Goal: Transaction & Acquisition: Download file/media

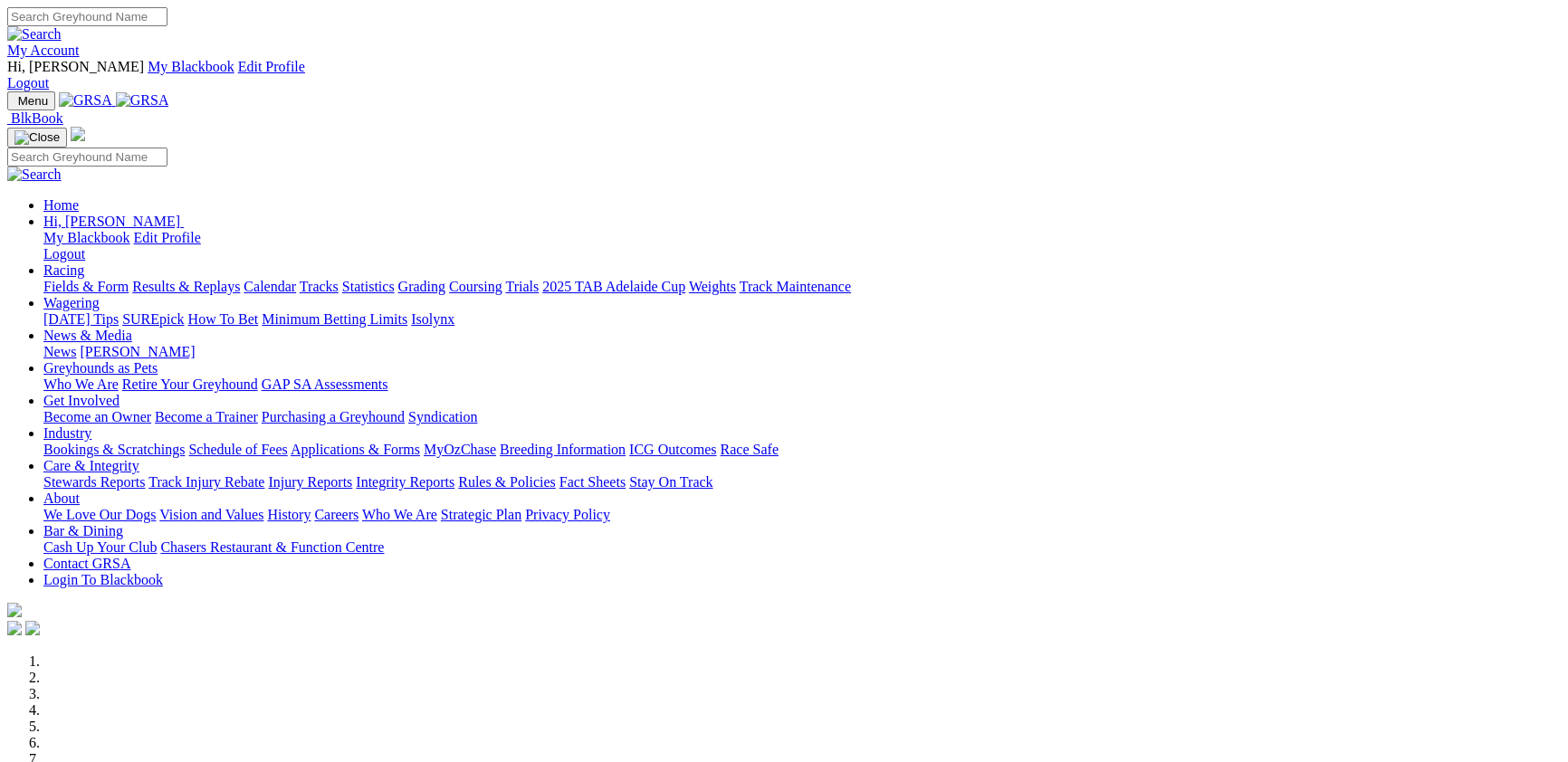
click at [240, 279] on link "Results & Replays" at bounding box center [186, 287] width 108 height 16
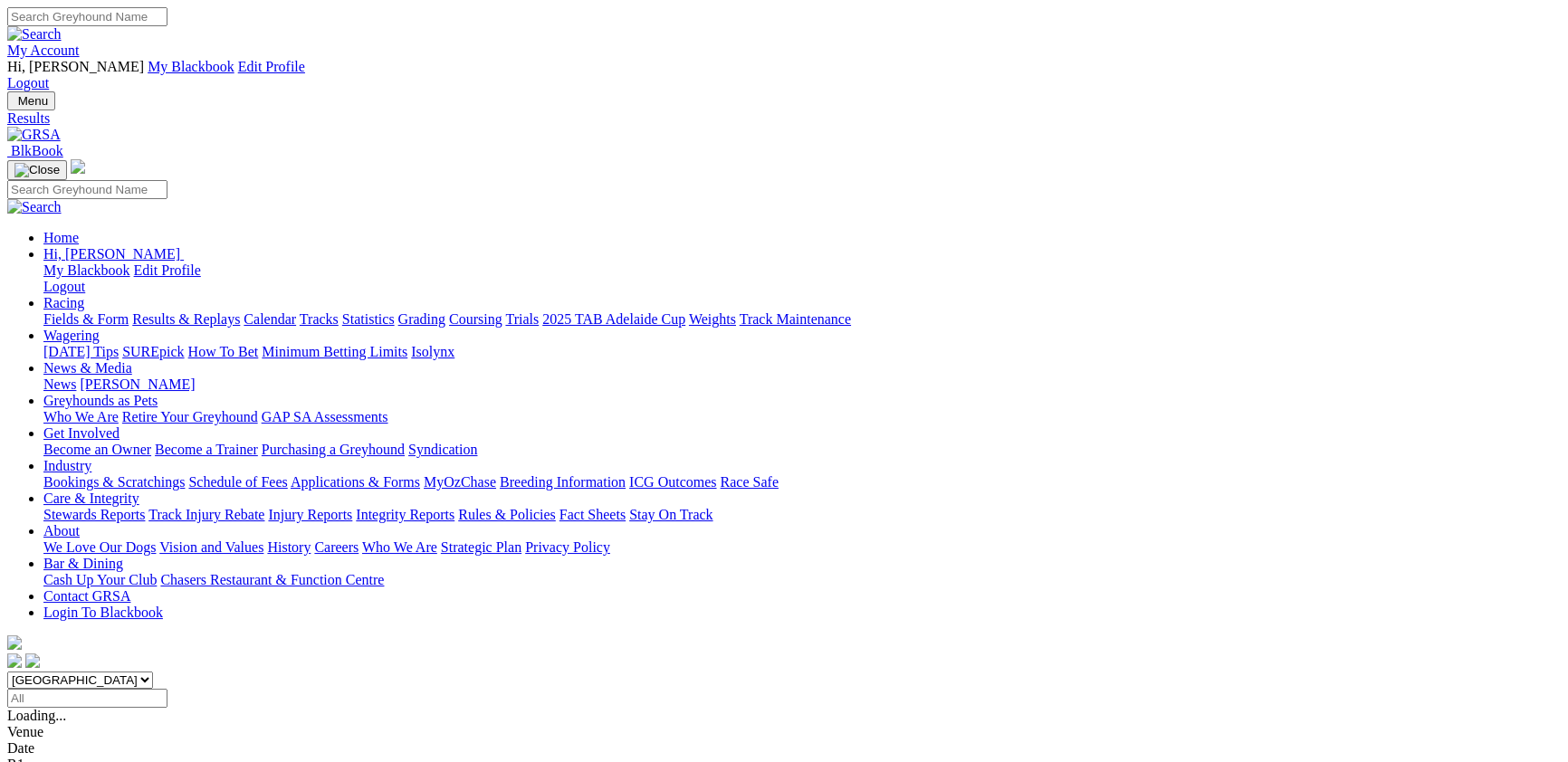
click at [451, 724] on div "R1 2 1 4 6" at bounding box center [783, 732] width 1553 height 17
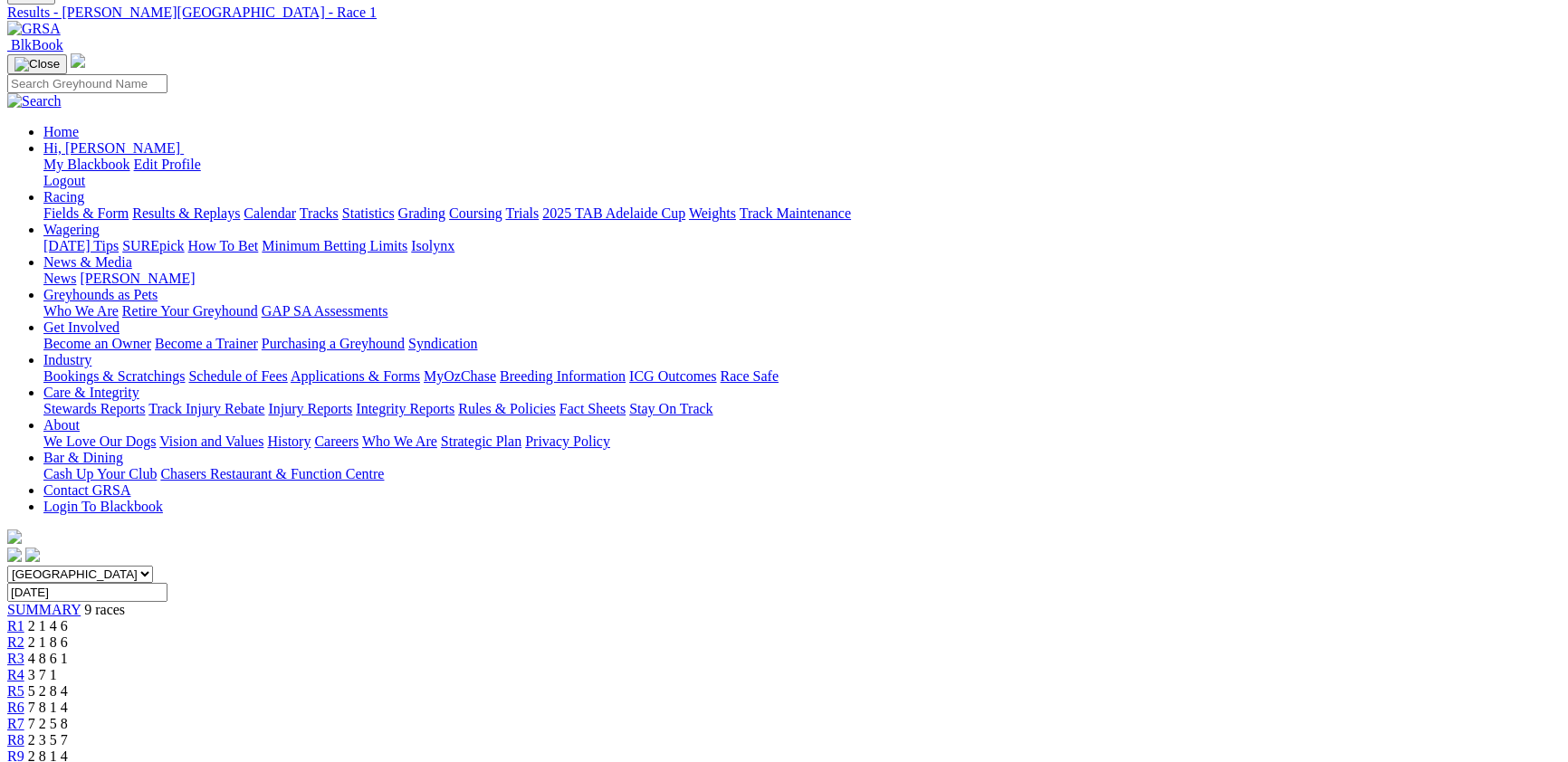
scroll to position [99, 0]
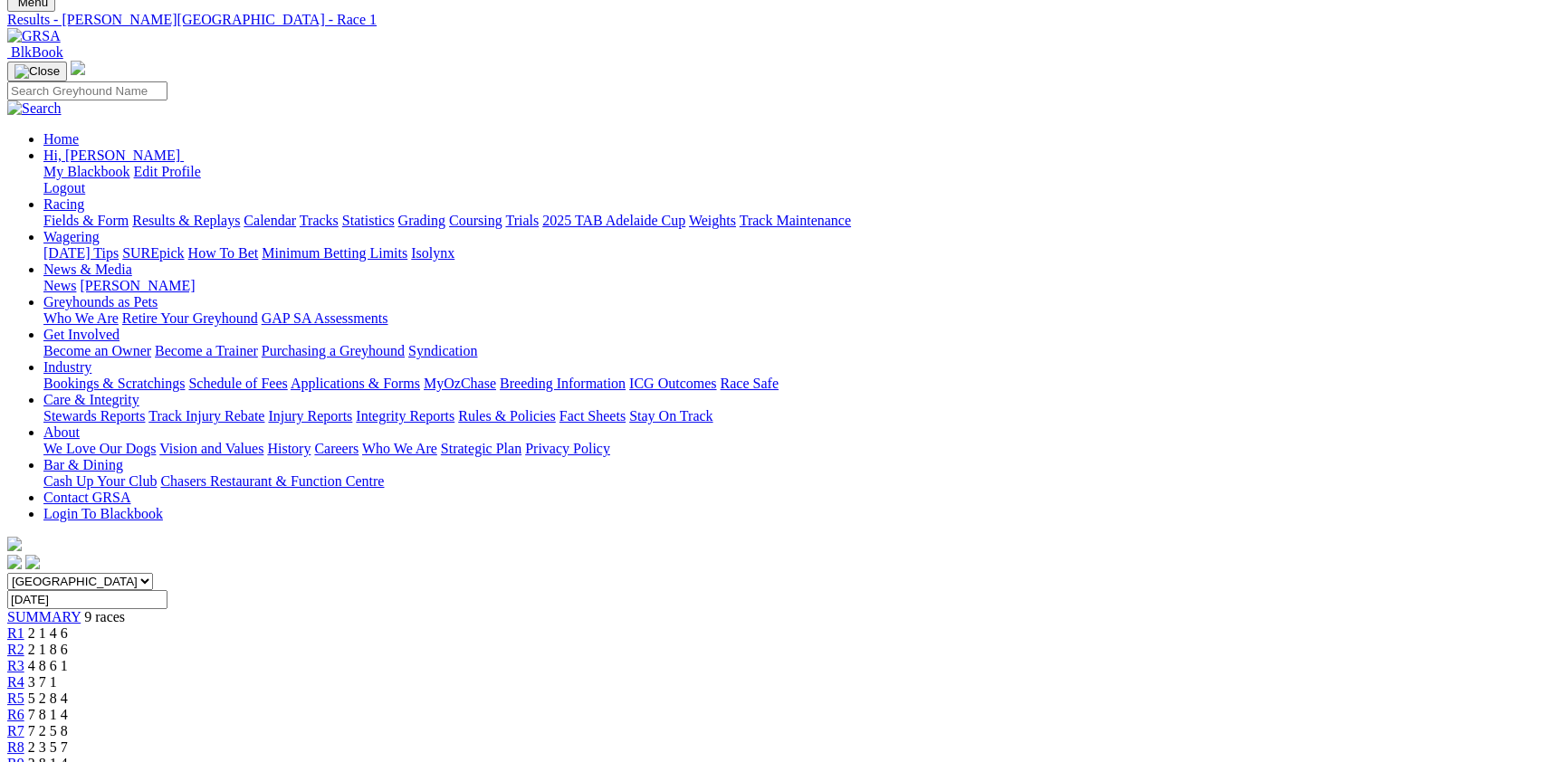
click at [543, 641] on div "R2 2 1 8 6" at bounding box center [783, 649] width 1553 height 17
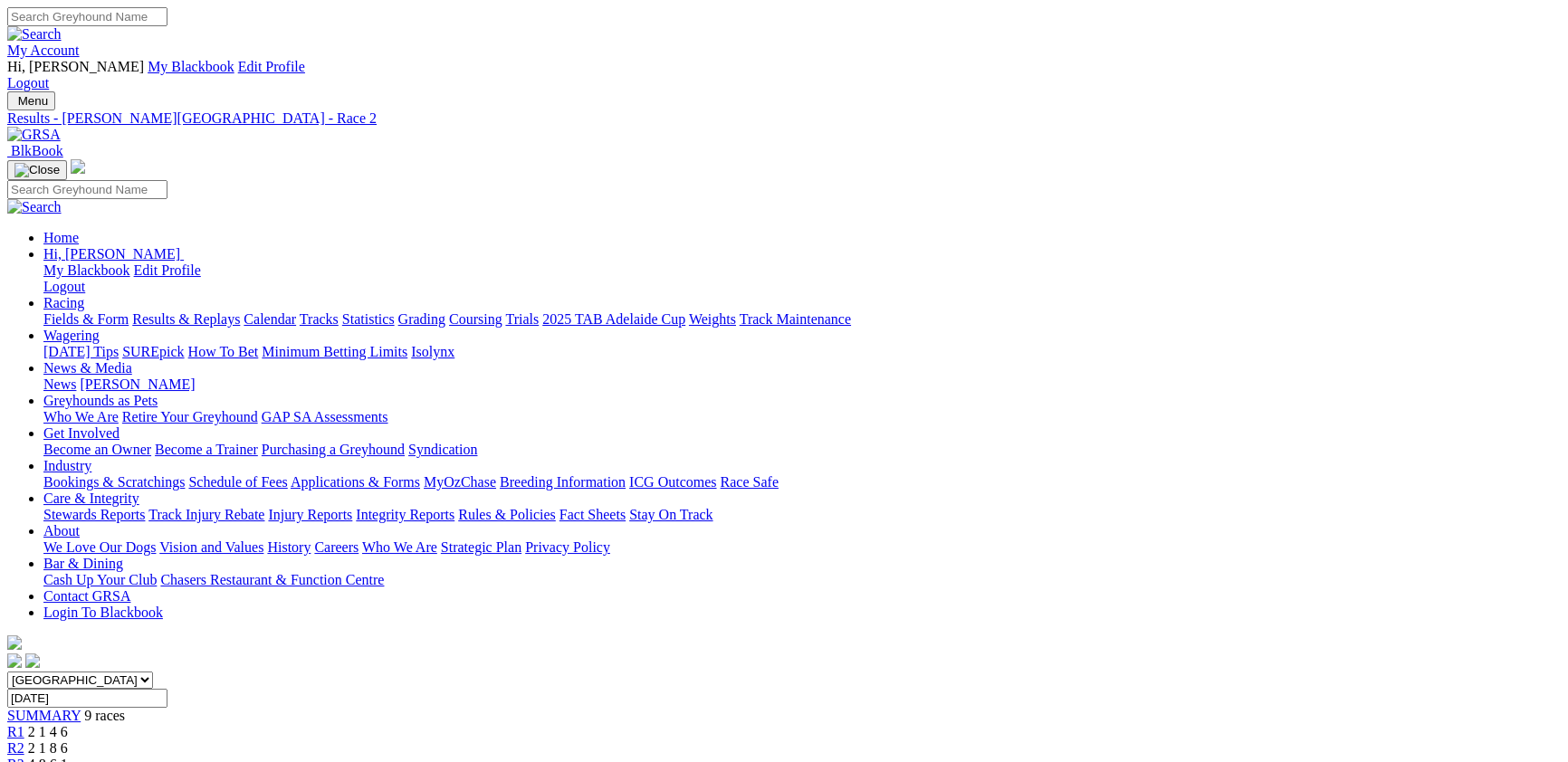
click at [287, 709] on div "SUMMARY 9 races" at bounding box center [783, 716] width 1553 height 17
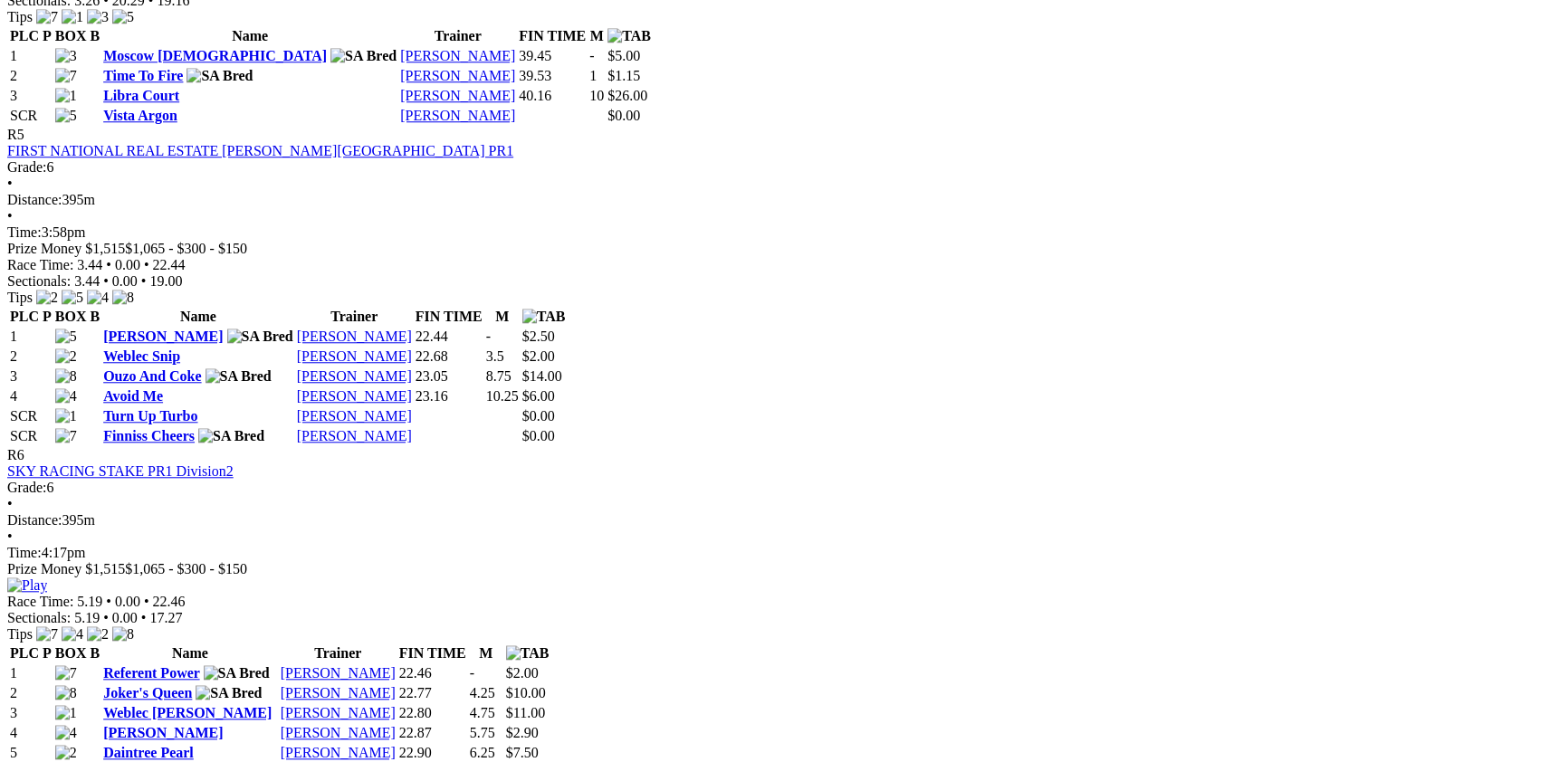
scroll to position [2073, 0]
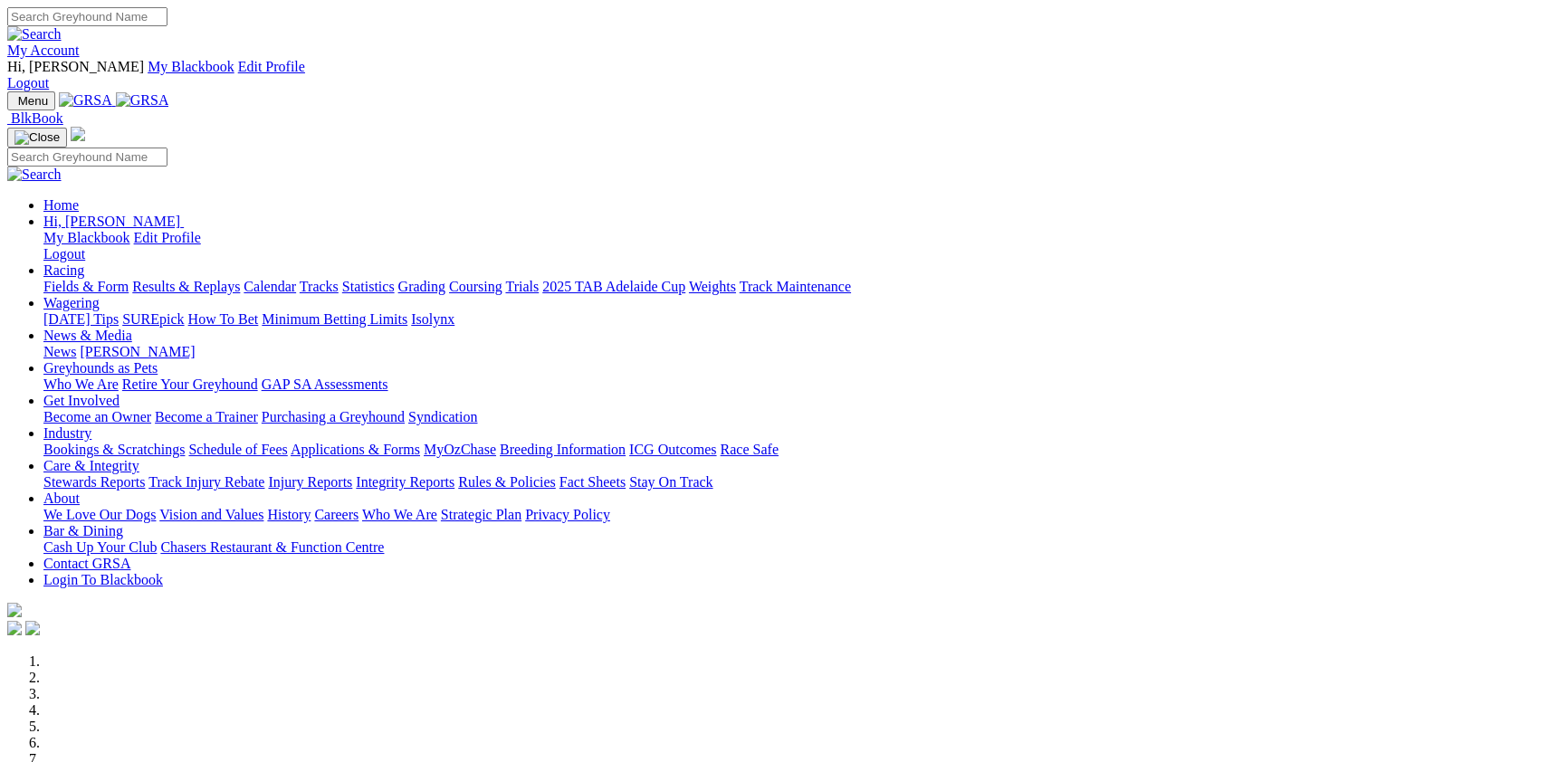
click at [128, 279] on link "Fields & Form" at bounding box center [86, 287] width 85 height 16
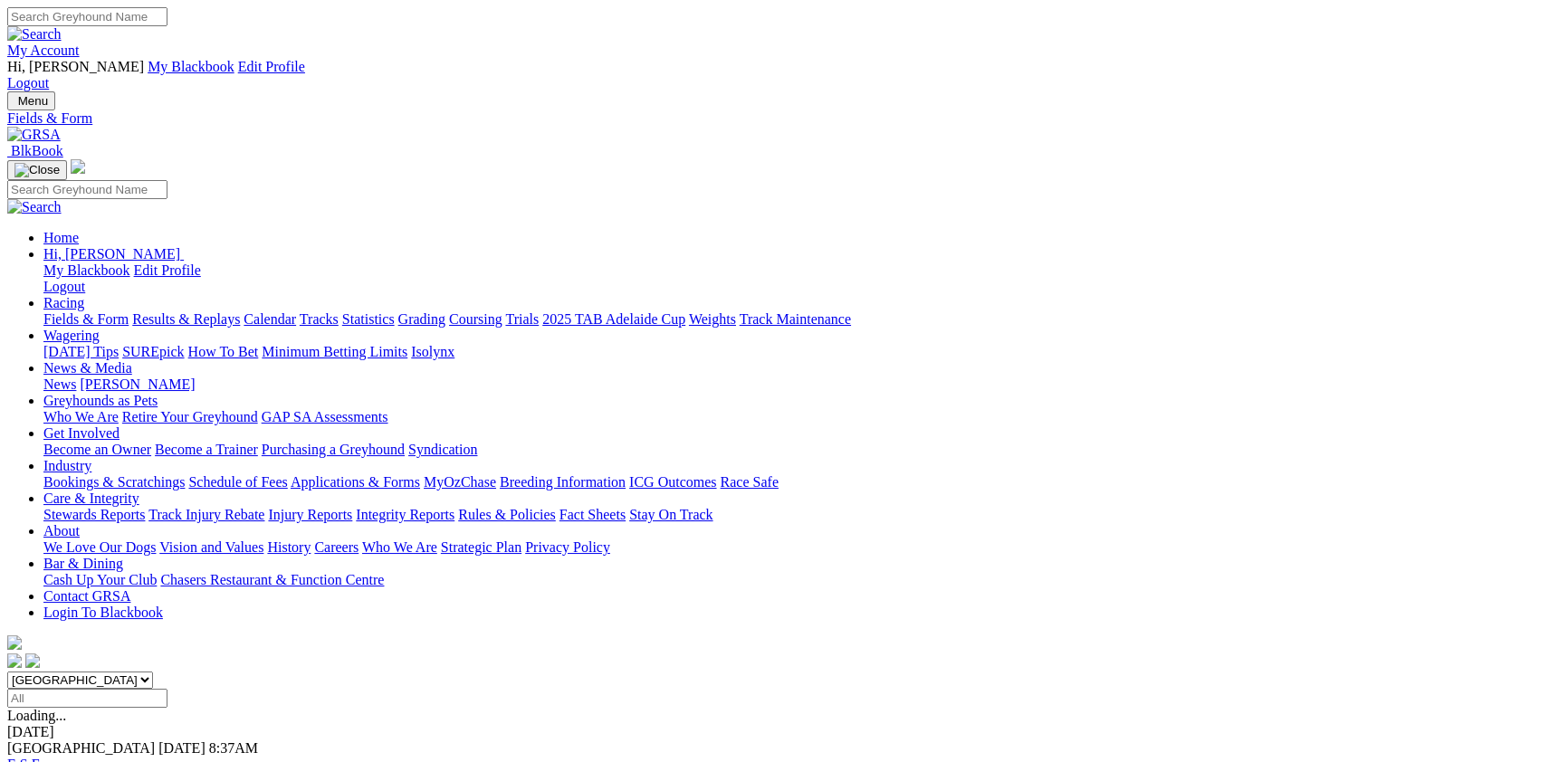
click at [980, 236] on link "CSV (Excel)" at bounding box center [943, 228] width 74 height 16
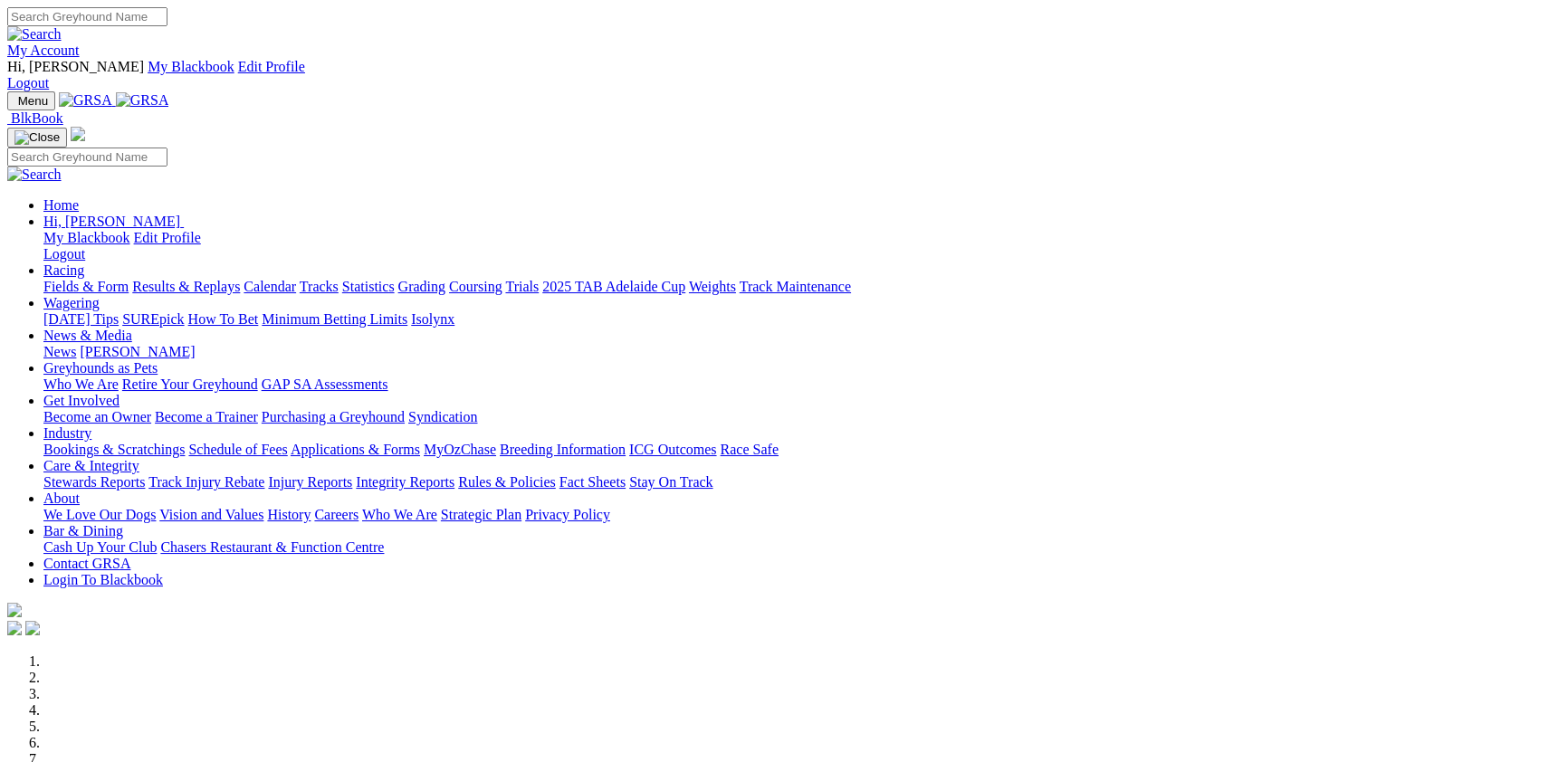
click at [85, 262] on link "Racing" at bounding box center [64, 270] width 41 height 16
click at [128, 279] on link "Fields & Form" at bounding box center [86, 287] width 85 height 16
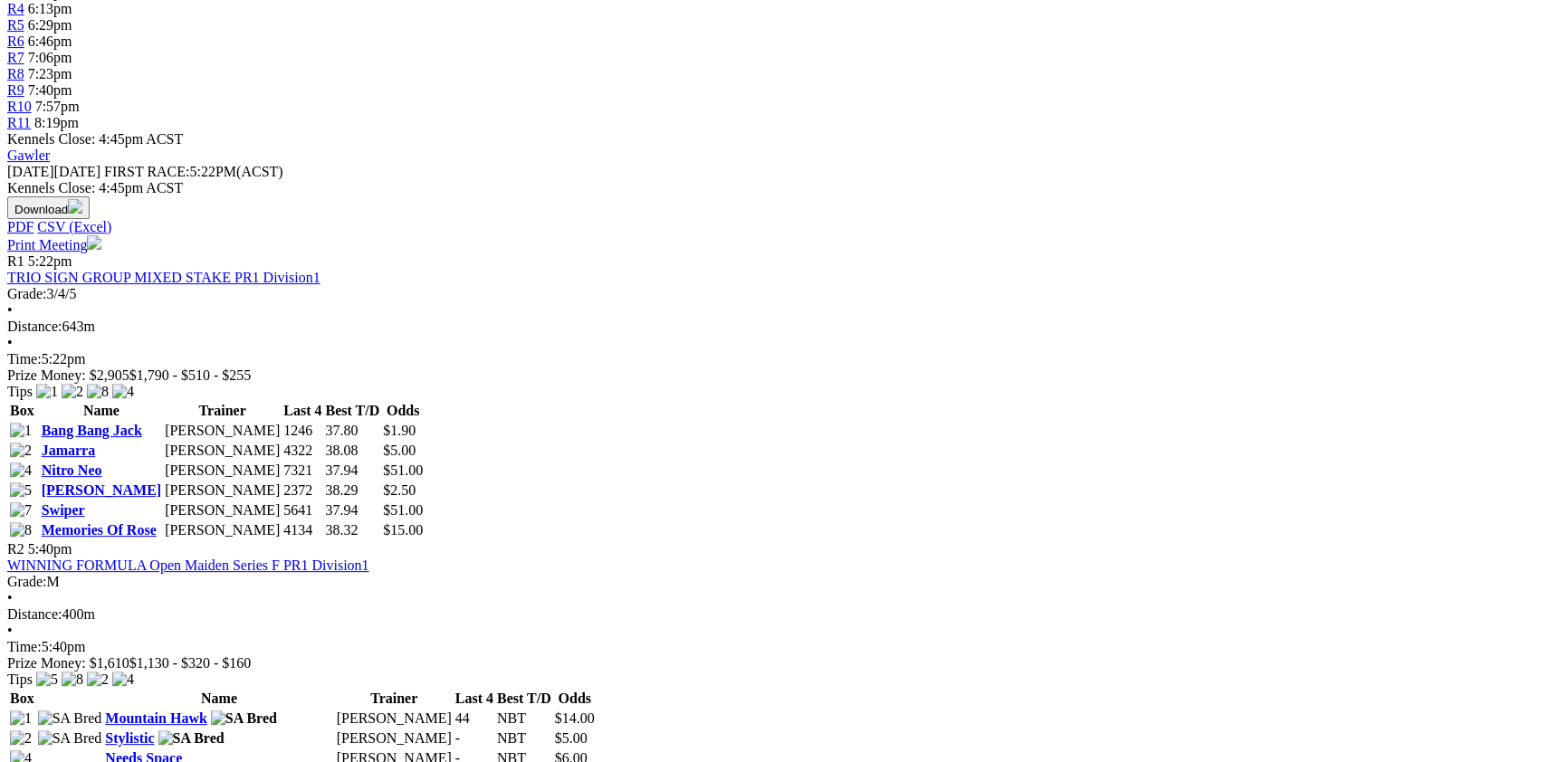
scroll to position [987, 0]
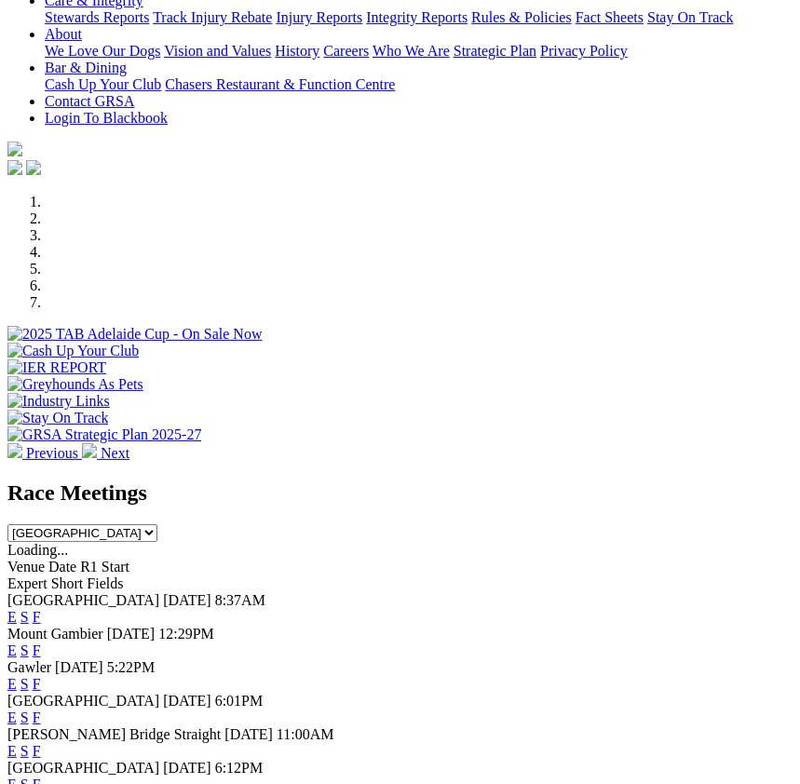
scroll to position [609, 0]
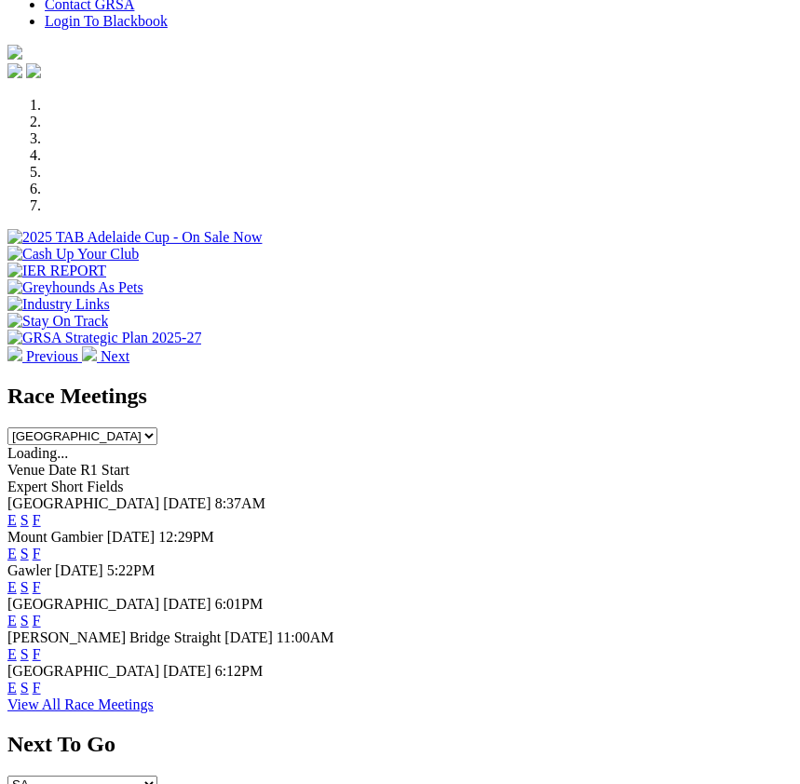
click at [41, 579] on link "F" at bounding box center [37, 587] width 8 height 16
